Goal: Browse casually: Explore the website without a specific task or goal

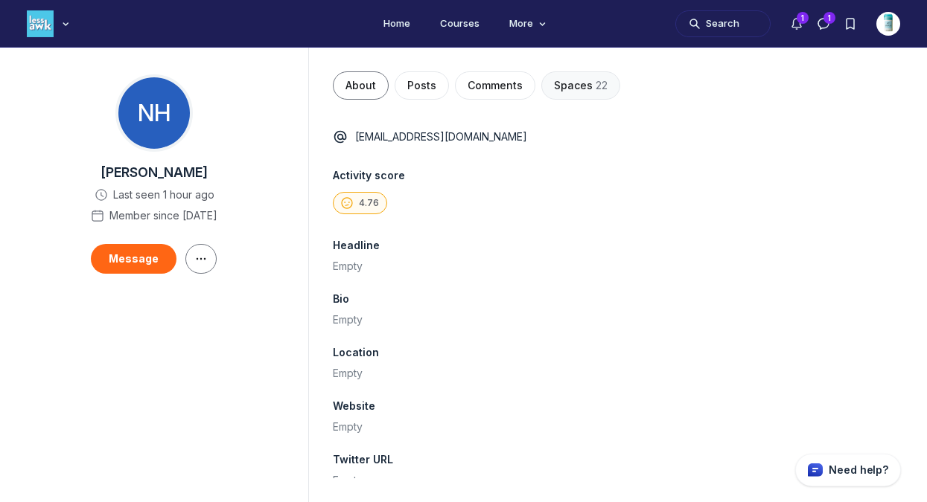
click at [566, 87] on span "Spaces" at bounding box center [573, 85] width 39 height 15
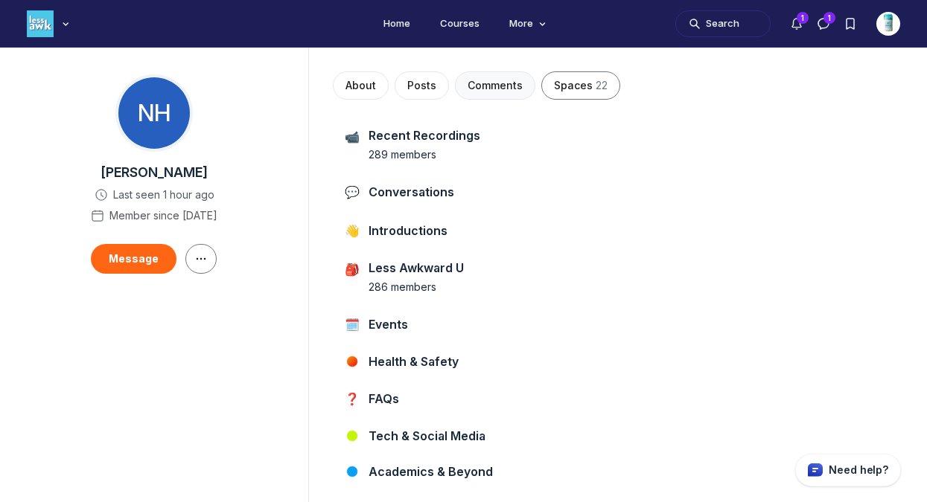
click at [467, 82] on span "Comments" at bounding box center [494, 85] width 55 height 15
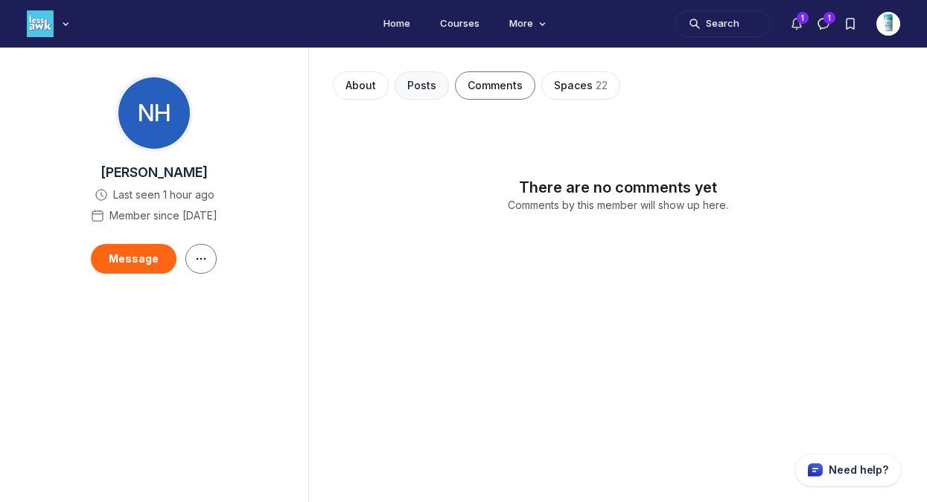
click at [439, 83] on button "Posts" at bounding box center [421, 85] width 54 height 28
click at [370, 82] on span "About" at bounding box center [360, 85] width 31 height 15
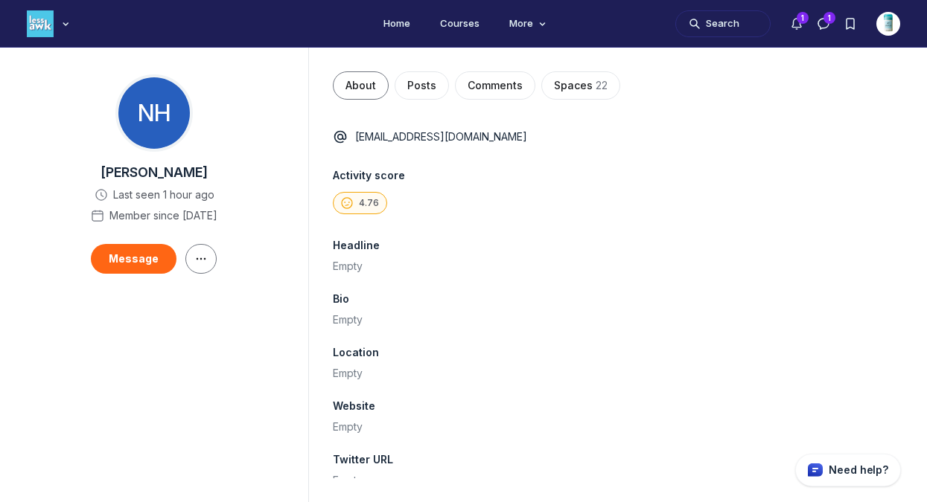
click at [358, 201] on div "4.76" at bounding box center [360, 203] width 54 height 22
click at [362, 204] on span "4.76" at bounding box center [369, 203] width 20 height 12
click at [361, 197] on span "4.76" at bounding box center [369, 203] width 20 height 12
